Goal: Transaction & Acquisition: Purchase product/service

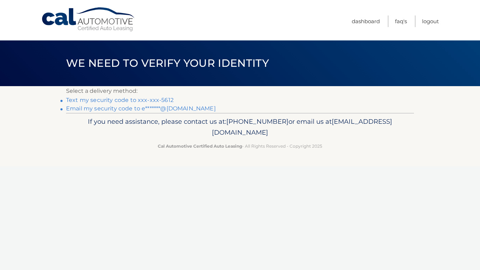
click at [113, 100] on link "Text my security code to xxx-xxx-5612" at bounding box center [120, 100] width 108 height 7
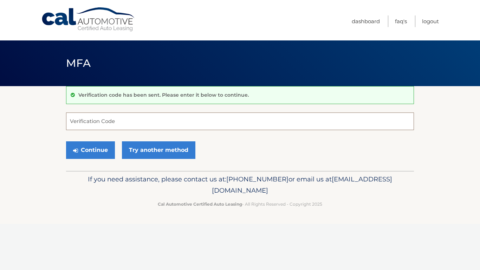
click at [107, 122] on input "Verification Code" at bounding box center [240, 121] width 348 height 18
type input "193106"
click at [86, 153] on button "Continue" at bounding box center [90, 150] width 49 height 18
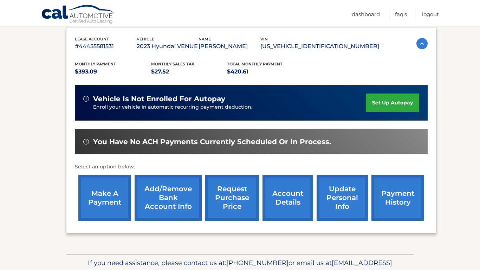
scroll to position [119, 0]
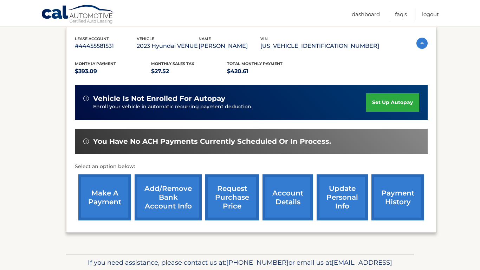
click at [99, 194] on link "make a payment" at bounding box center [104, 197] width 53 height 46
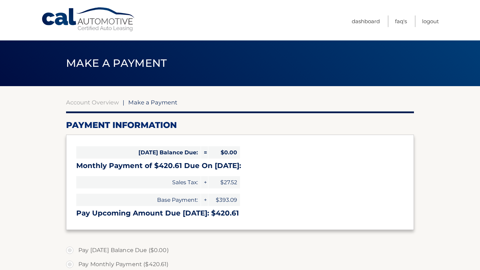
select select "ODFkMTMwN2UtYWY2Mi00YzIxLThlMzgtY2Y0OTliNThmMTEx"
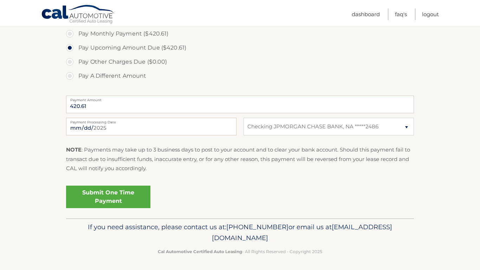
scroll to position [232, 0]
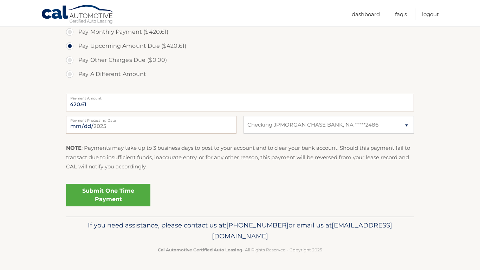
click at [99, 194] on link "Submit One Time Payment" at bounding box center [108, 195] width 84 height 22
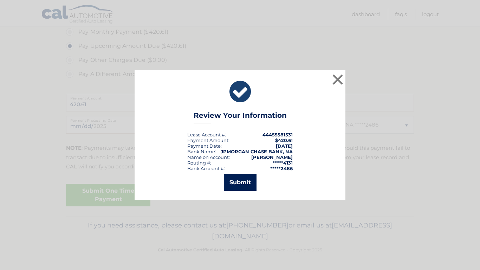
click at [238, 178] on button "Submit" at bounding box center [240, 182] width 33 height 17
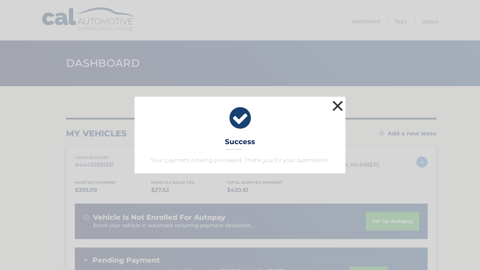
click at [338, 104] on button "×" at bounding box center [338, 106] width 14 height 14
